Goal: Task Accomplishment & Management: Manage account settings

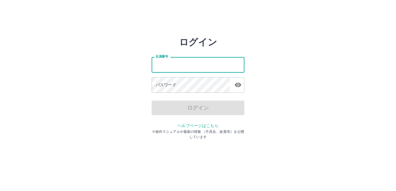
type input "*******"
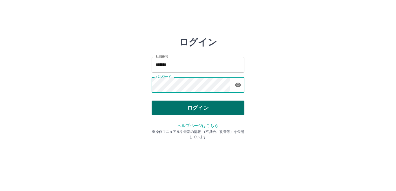
click at [193, 102] on button "ログイン" at bounding box center [198, 107] width 93 height 15
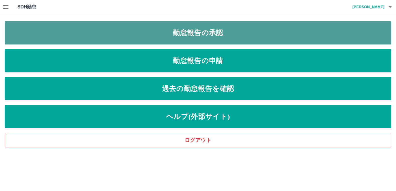
click at [94, 28] on link "勤怠報告の承認" at bounding box center [198, 32] width 387 height 23
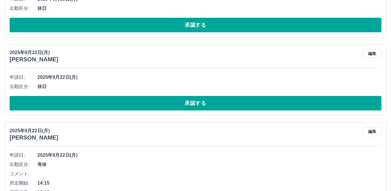
scroll to position [145, 0]
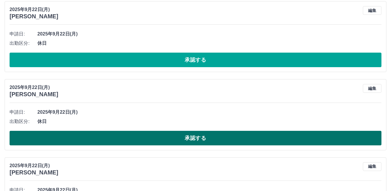
click at [67, 137] on button "承認する" at bounding box center [196, 138] width 372 height 15
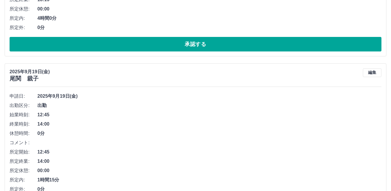
scroll to position [2153, 0]
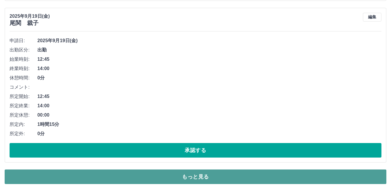
click at [187, 175] on button "もっと見る" at bounding box center [196, 176] width 382 height 15
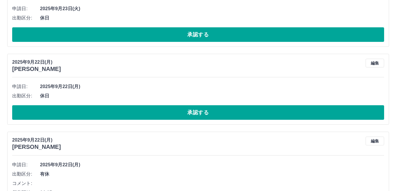
scroll to position [0, 0]
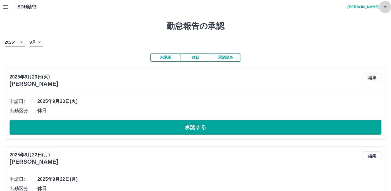
click at [386, 8] on icon "button" at bounding box center [385, 6] width 7 height 7
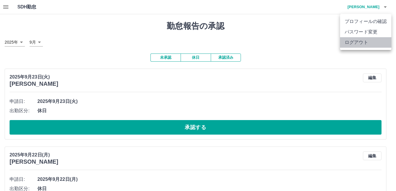
click at [368, 42] on li "ログアウト" at bounding box center [365, 42] width 51 height 10
